Goal: Information Seeking & Learning: Learn about a topic

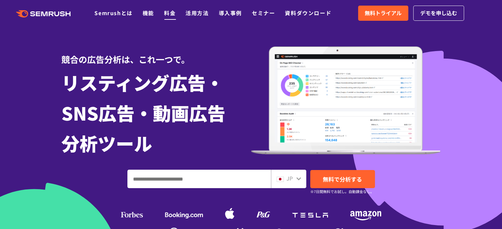
click at [170, 15] on link "料金" at bounding box center [170, 13] width 12 height 8
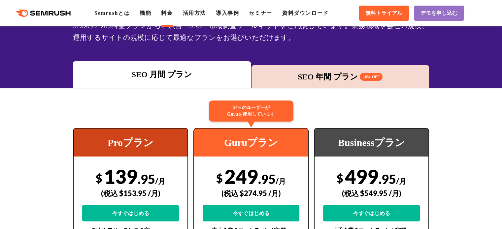
scroll to position [132, 0]
